Goal: Information Seeking & Learning: Learn about a topic

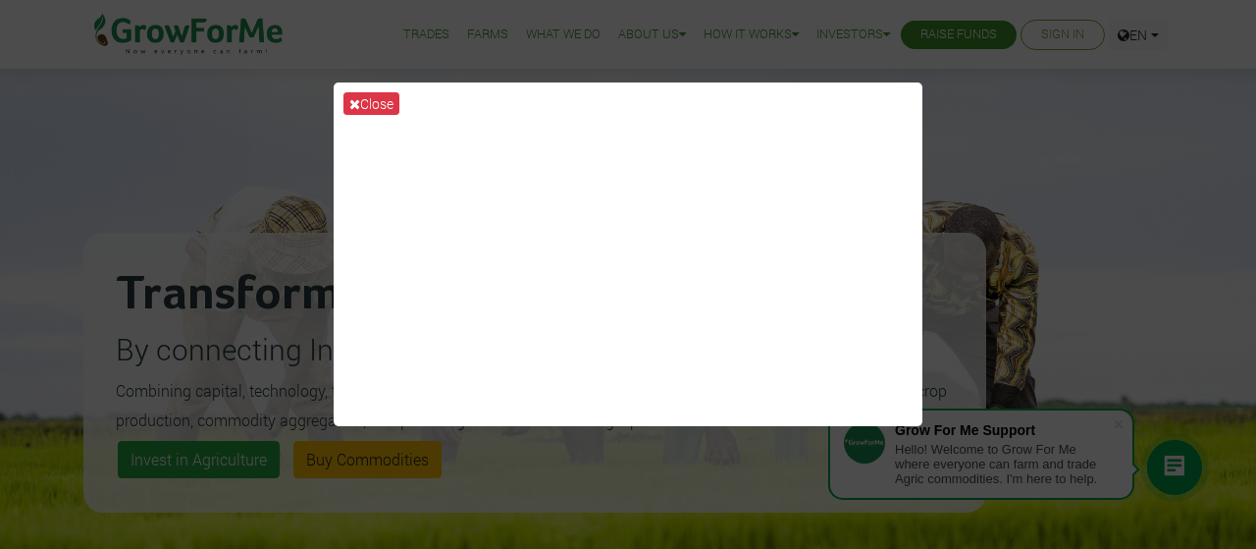
drag, startPoint x: 949, startPoint y: 156, endPoint x: 858, endPoint y: 263, distance: 140.6
click at [858, 263] on div "Close" at bounding box center [628, 274] width 1256 height 549
click at [379, 101] on button "Close" at bounding box center [371, 103] width 56 height 23
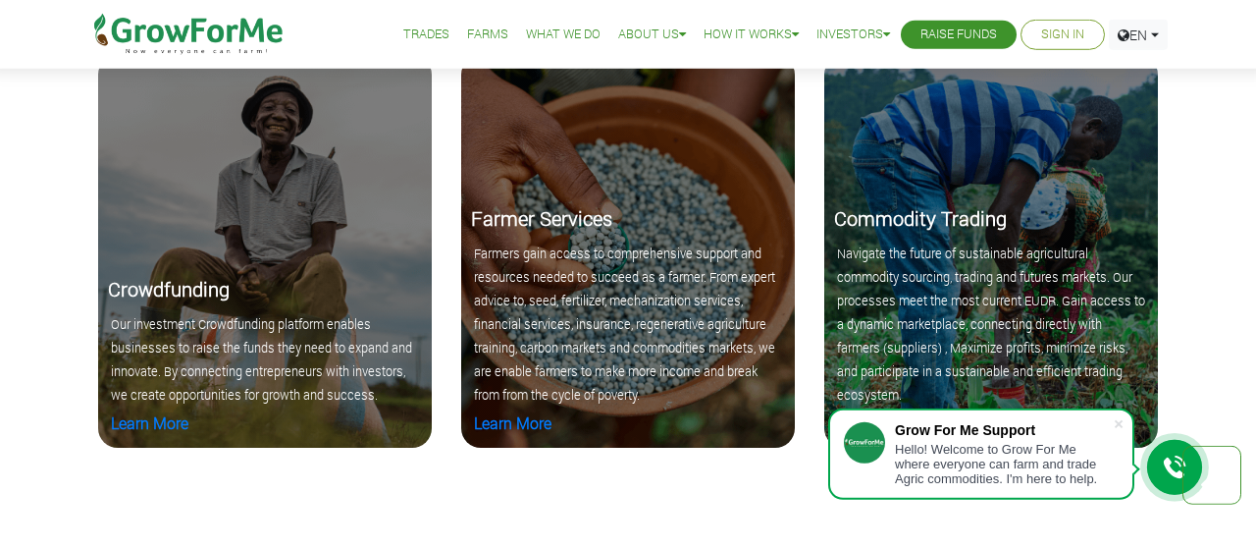
scroll to position [1939, 0]
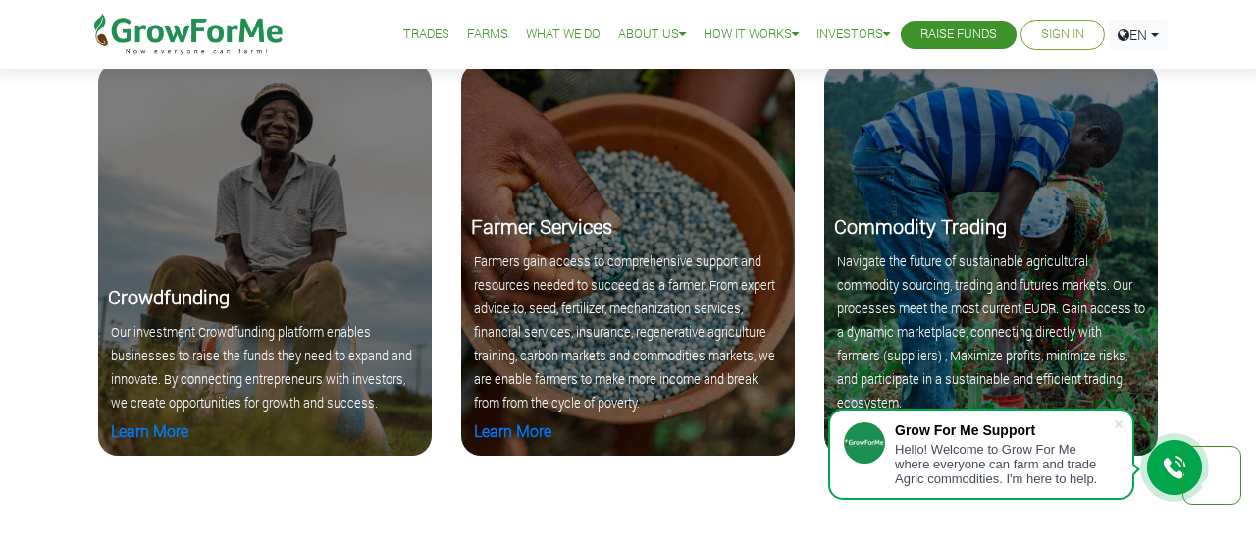
click at [722, 516] on div "Our Core Mandate Choose Excellence in corwdfunding and Agriculture.Experience t…" at bounding box center [628, 246] width 1256 height 625
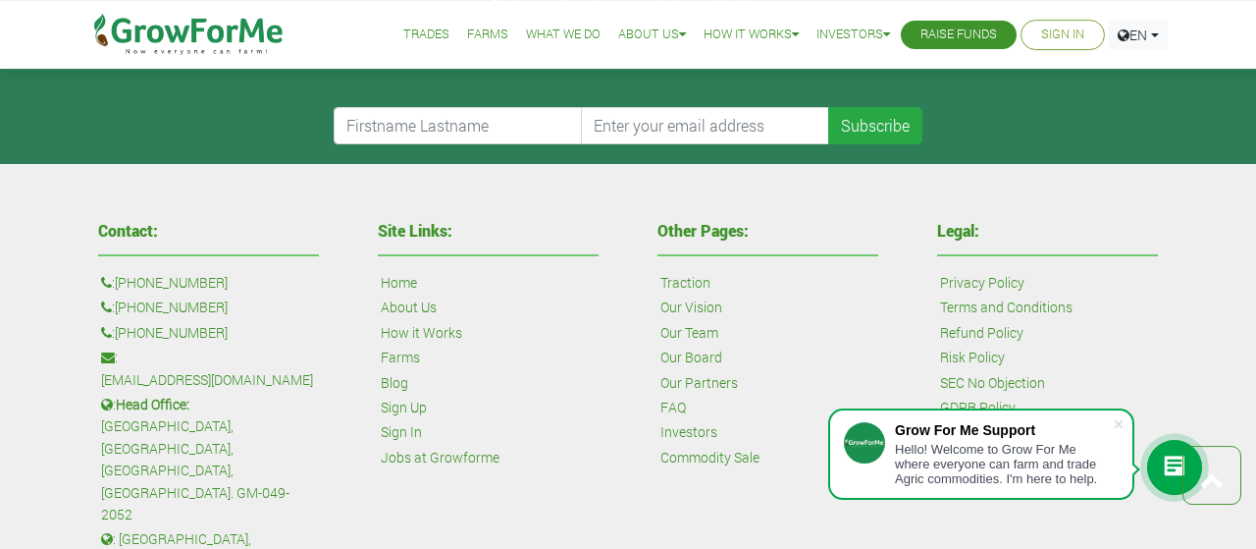
scroll to position [4439, 0]
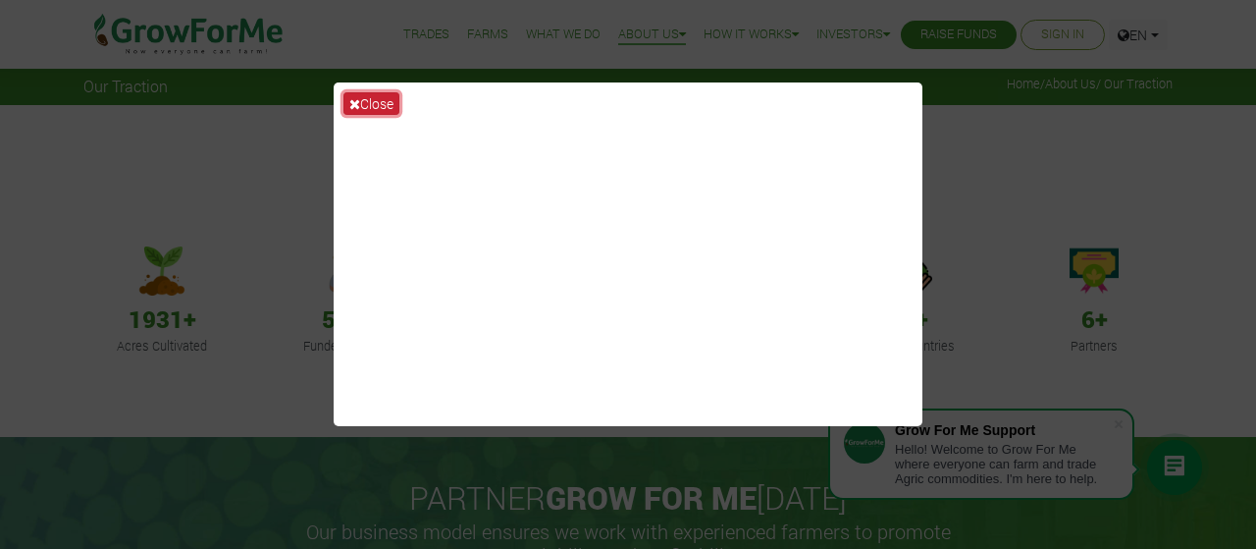
click at [370, 101] on button "Close" at bounding box center [371, 103] width 56 height 23
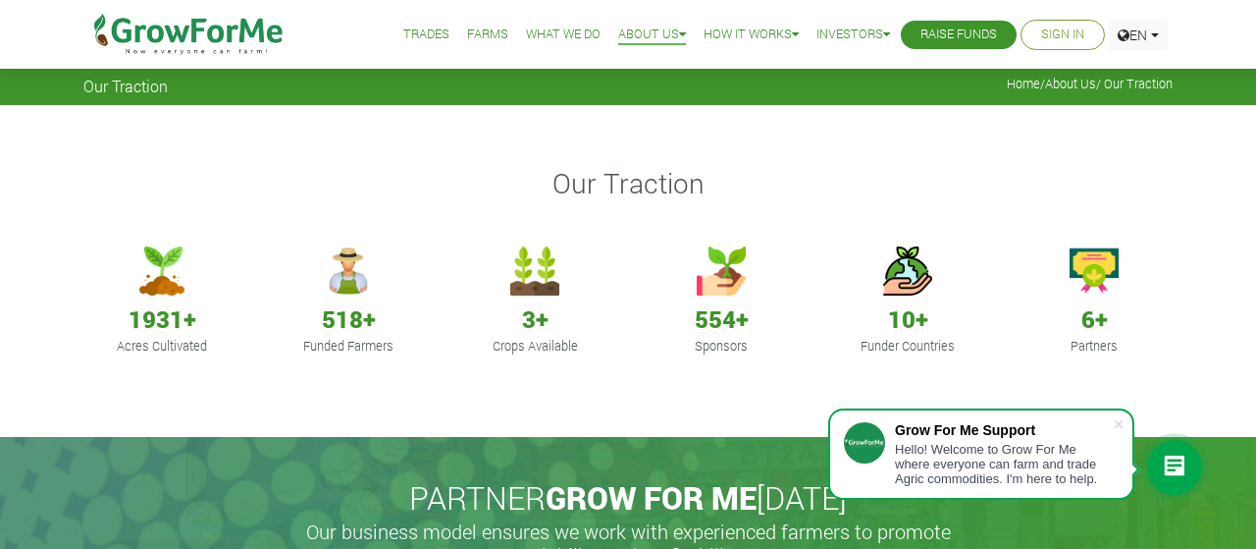
click at [356, 350] on p "Funded Farmers" at bounding box center [348, 346] width 131 height 19
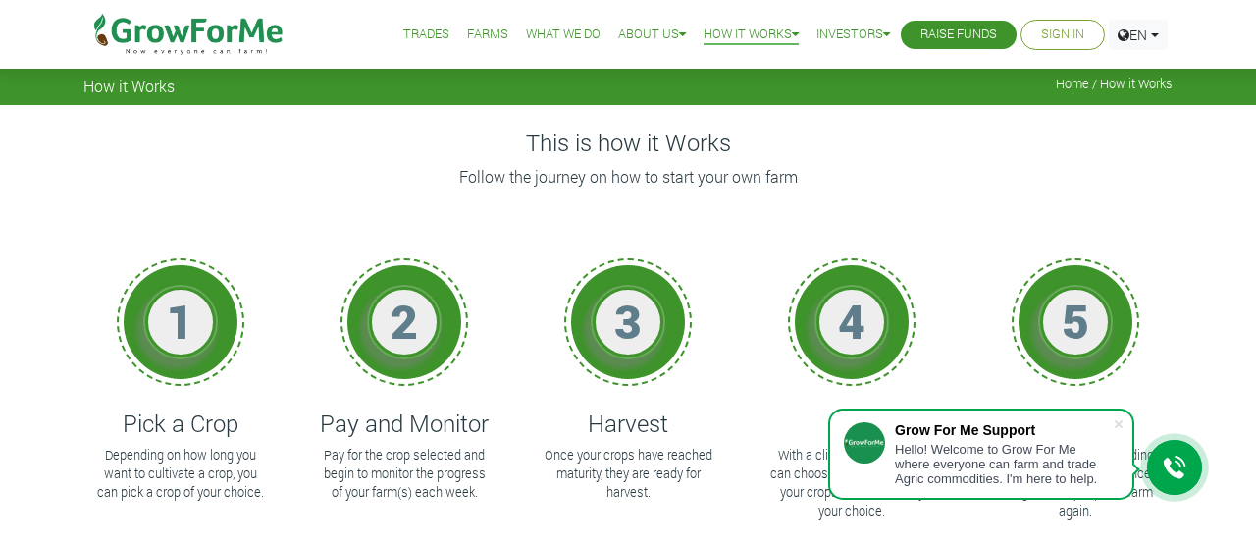
click at [544, 526] on div "3 Harvest Once your crops have reached maturity, they are ready for harvest." at bounding box center [628, 414] width 194 height 353
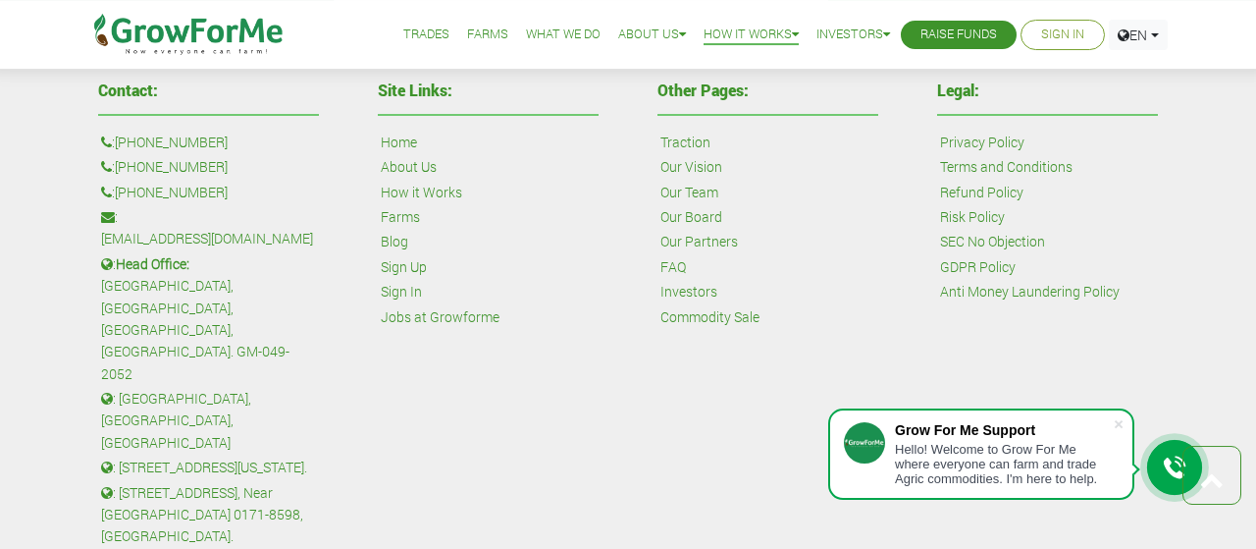
scroll to position [1606, 0]
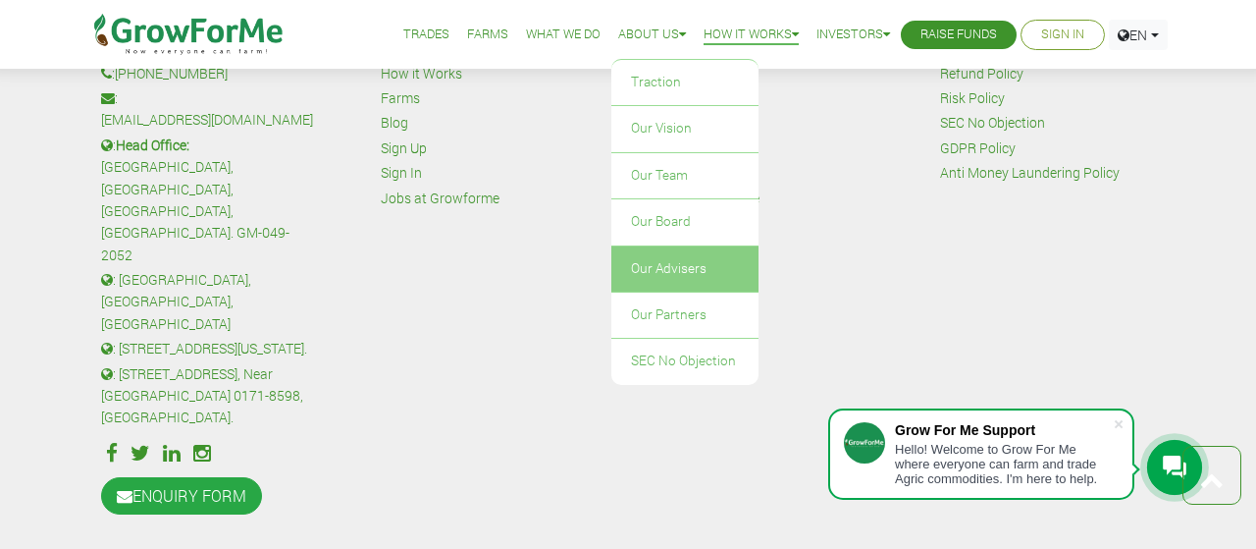
click at [679, 263] on link "Our Advisers" at bounding box center [684, 268] width 147 height 45
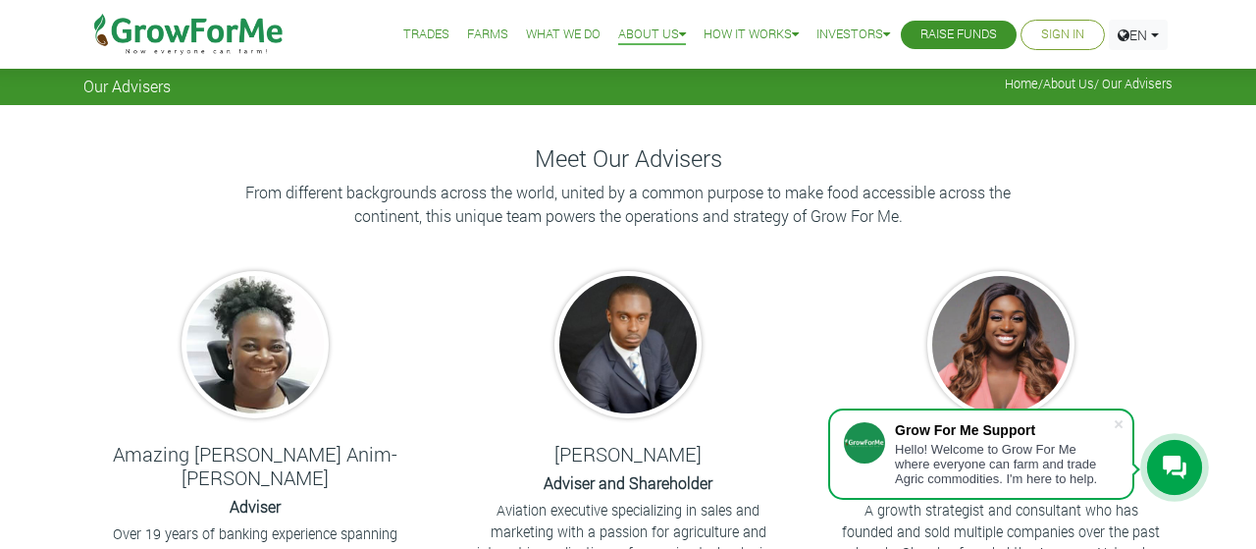
click at [467, 36] on link "Farms" at bounding box center [487, 35] width 41 height 21
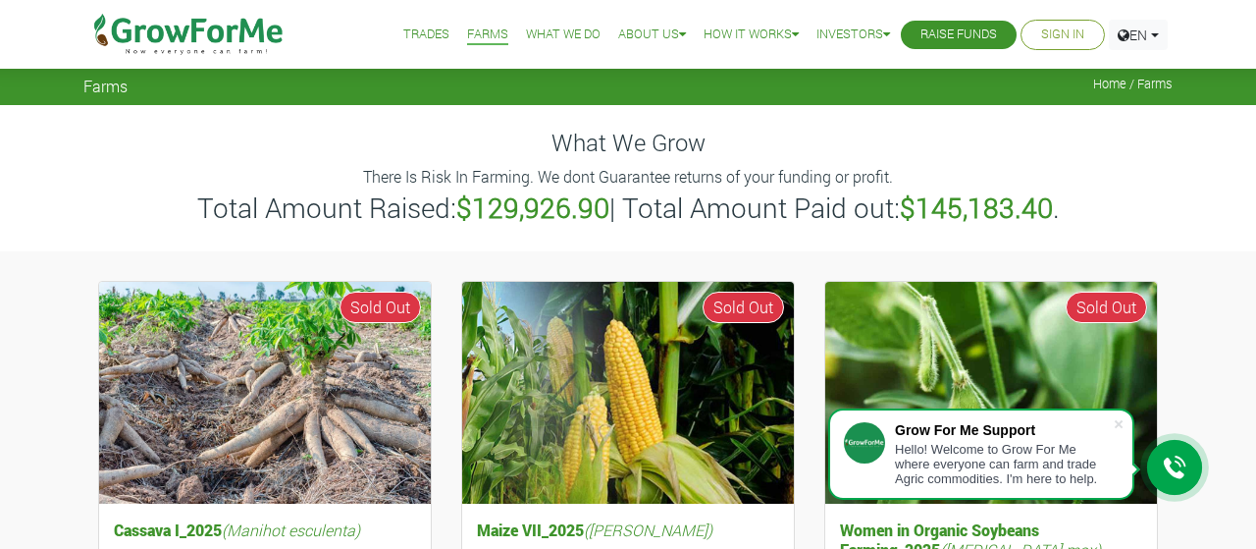
click at [537, 34] on link "What We Do" at bounding box center [563, 35] width 75 height 21
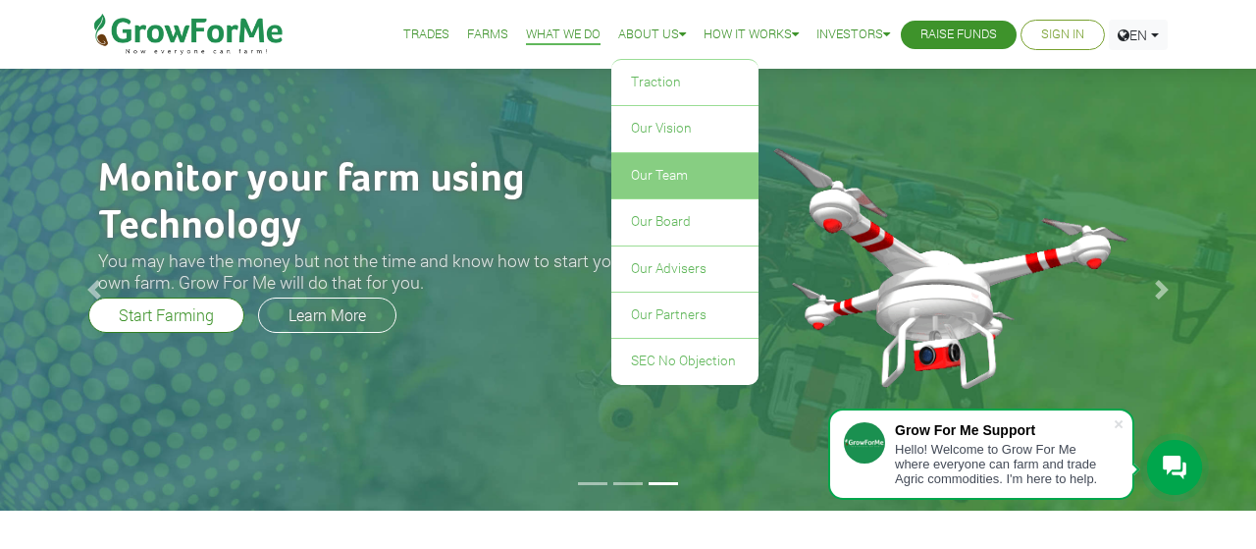
click at [662, 161] on link "Our Team" at bounding box center [684, 175] width 147 height 45
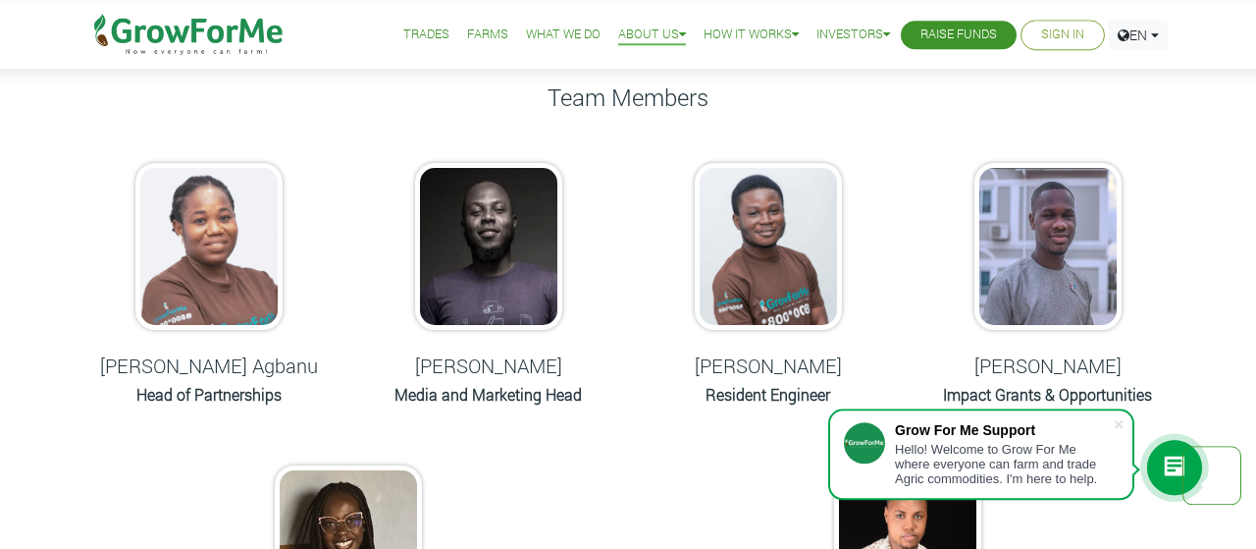
scroll to position [864, 0]
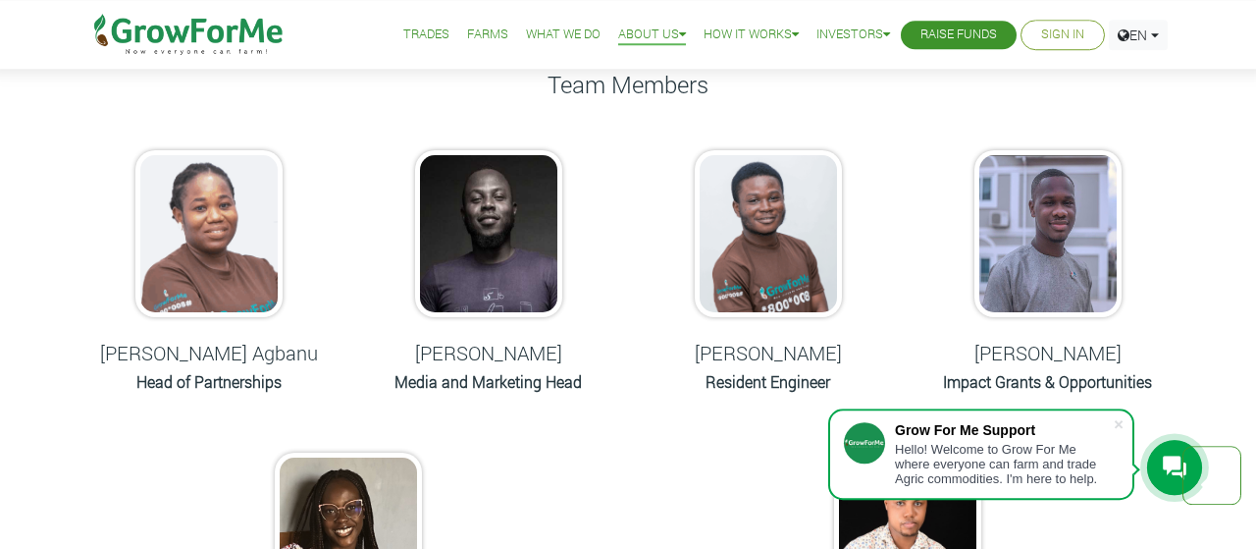
drag, startPoint x: 1249, startPoint y: 186, endPoint x: 1233, endPoint y: 218, distance: 35.1
click at [1233, 218] on div "Meet Our Team From different backgrounds across the world, united by a common p…" at bounding box center [628, 7] width 1256 height 1533
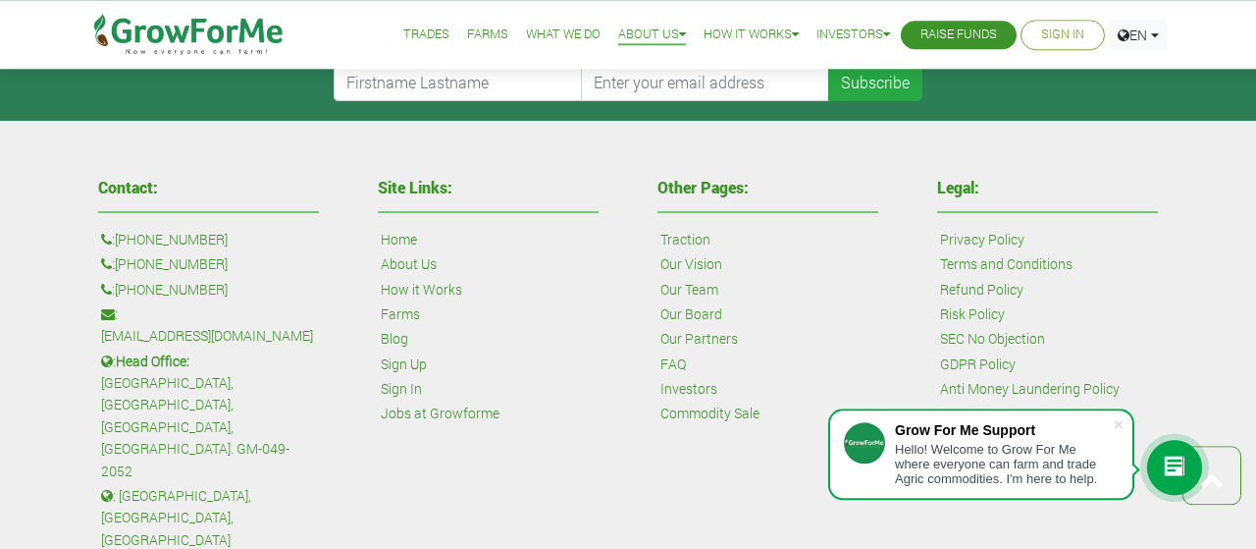
scroll to position [1925, 0]
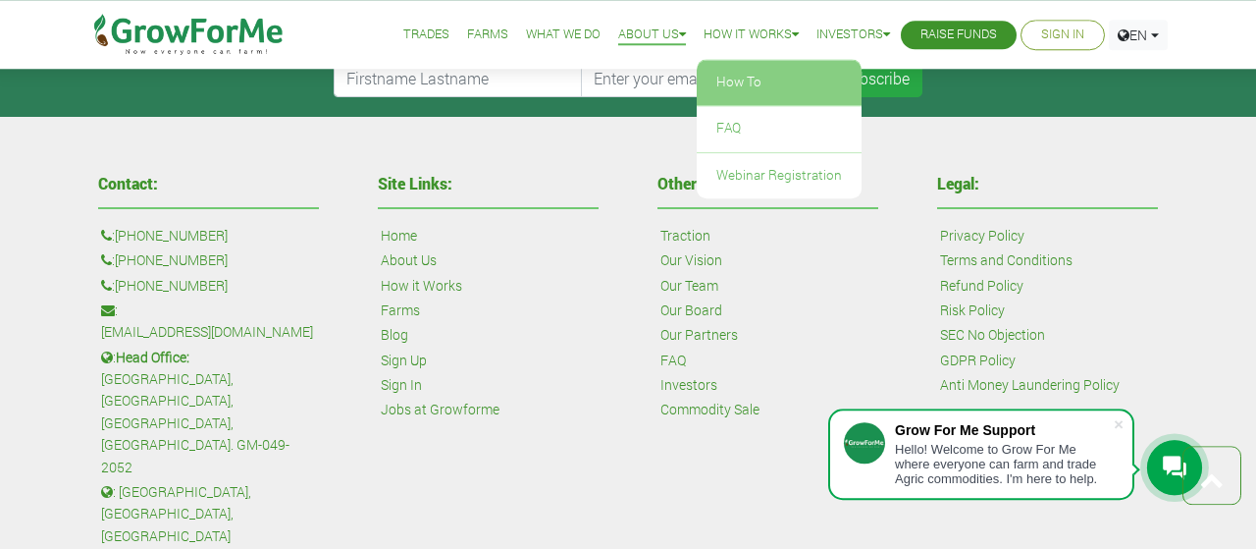
click at [738, 85] on link "How To" at bounding box center [779, 82] width 165 height 45
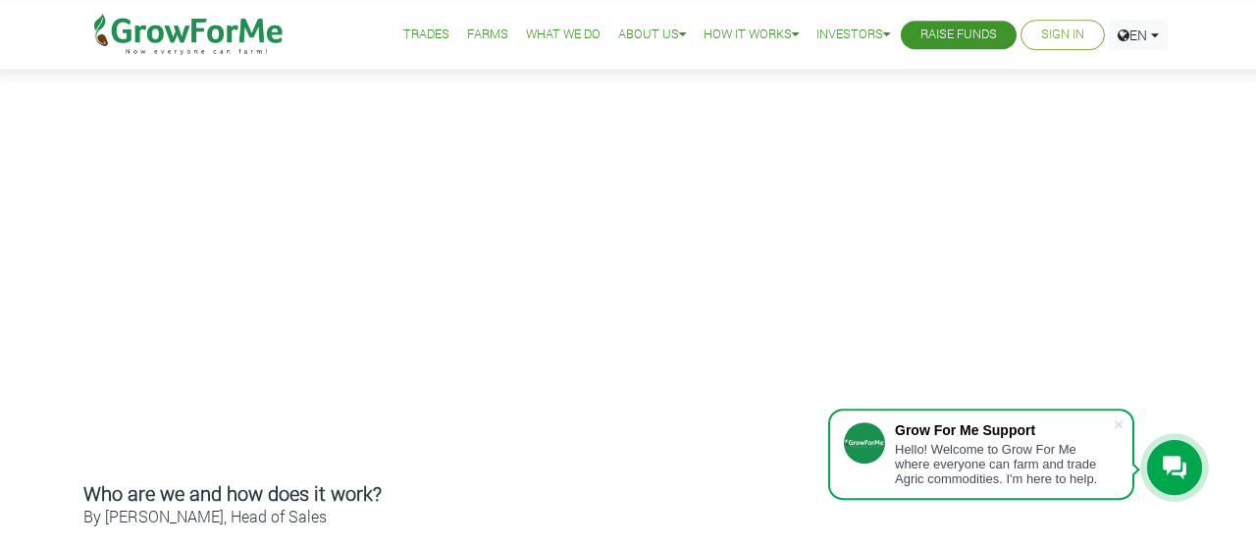
scroll to position [514, 0]
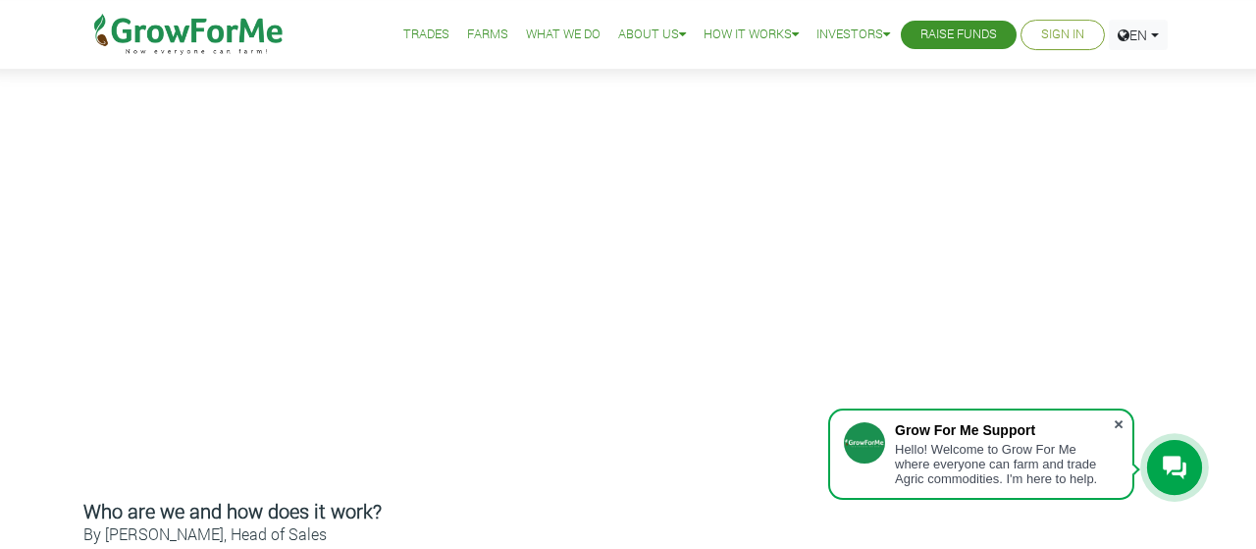
click at [1123, 420] on span at bounding box center [1119, 424] width 20 height 20
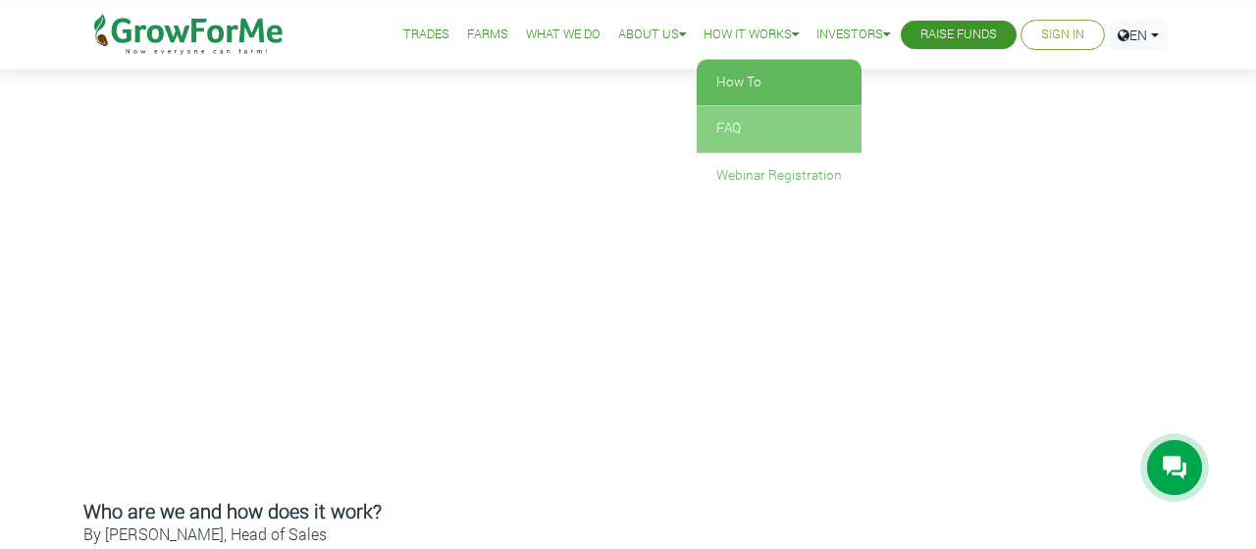
click at [716, 136] on link "FAQ" at bounding box center [779, 128] width 165 height 45
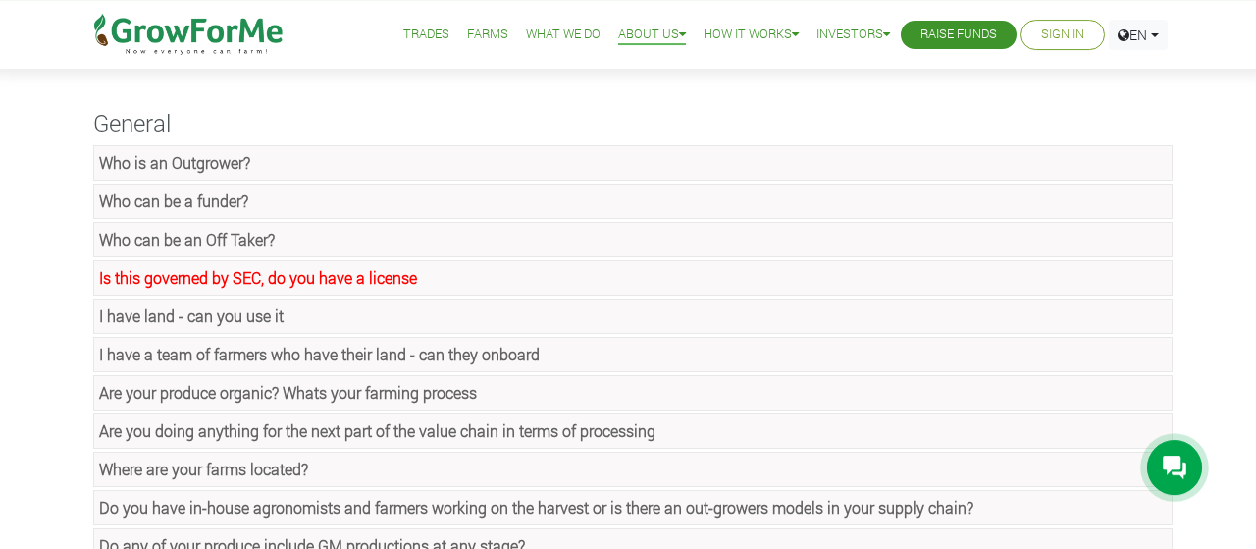
scroll to position [102, 0]
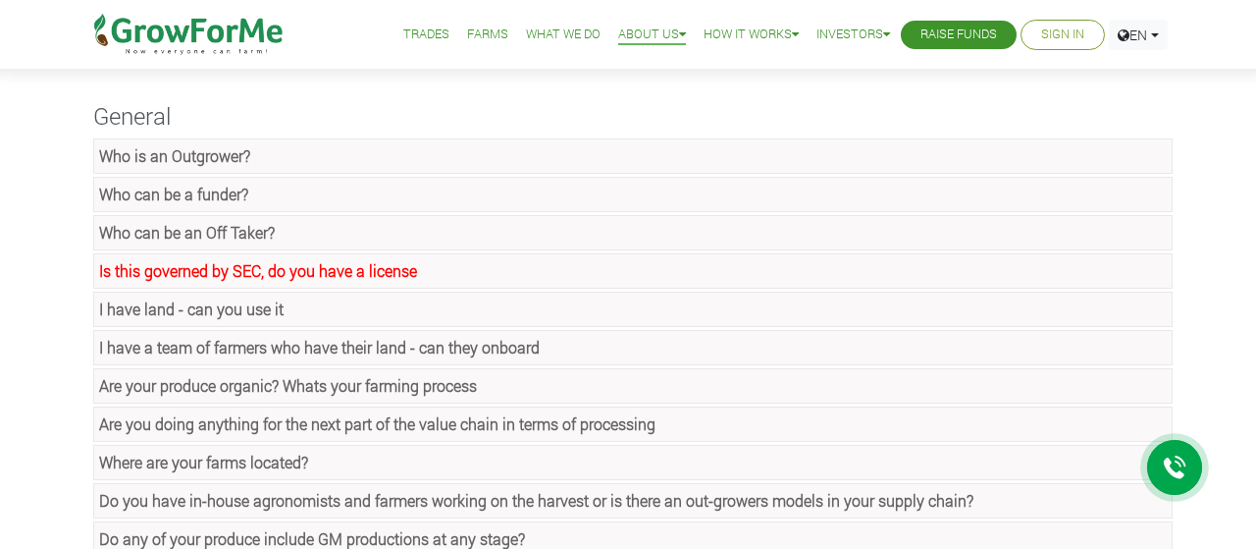
click at [227, 144] on link "Who is an Outgrower?" at bounding box center [632, 155] width 1079 height 35
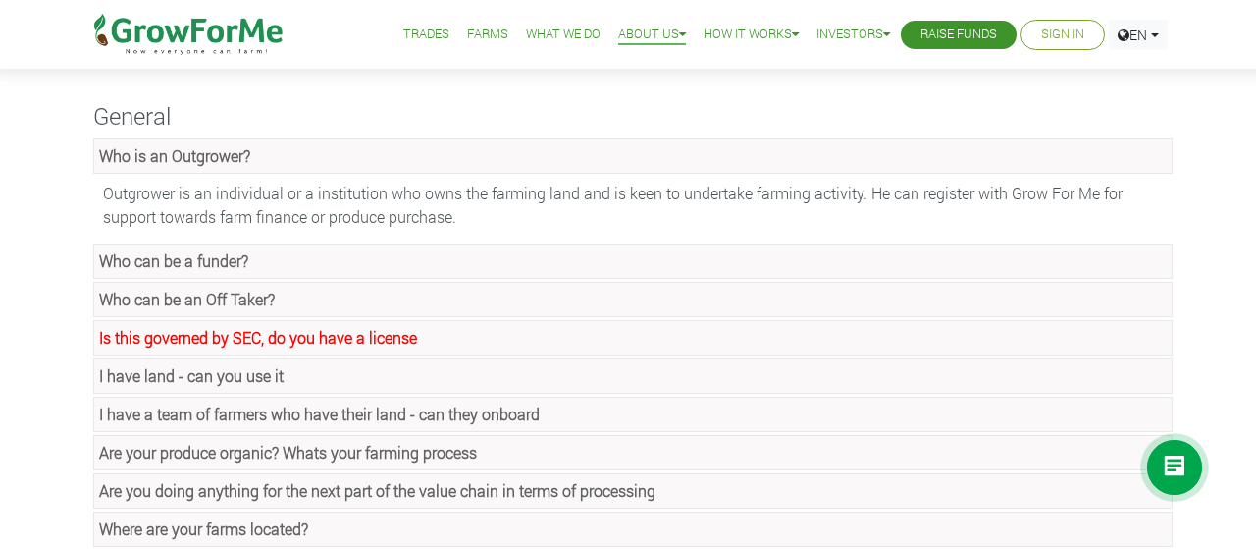
click at [227, 144] on link "Who is an Outgrower?" at bounding box center [632, 155] width 1079 height 35
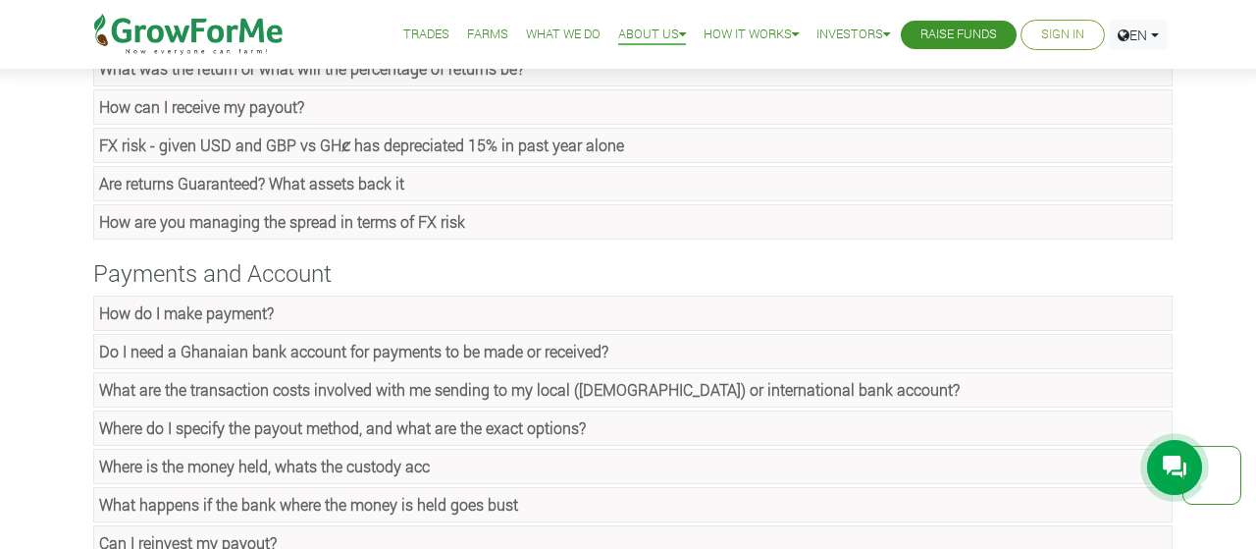
scroll to position [1239, 0]
